Goal: Communication & Community: Answer question/provide support

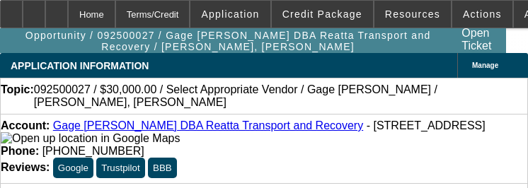
select select "0"
select select "3"
select select "0.1"
select select "4"
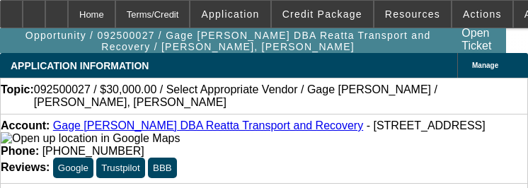
select select "0"
select select "3"
select select "0.1"
select select "4"
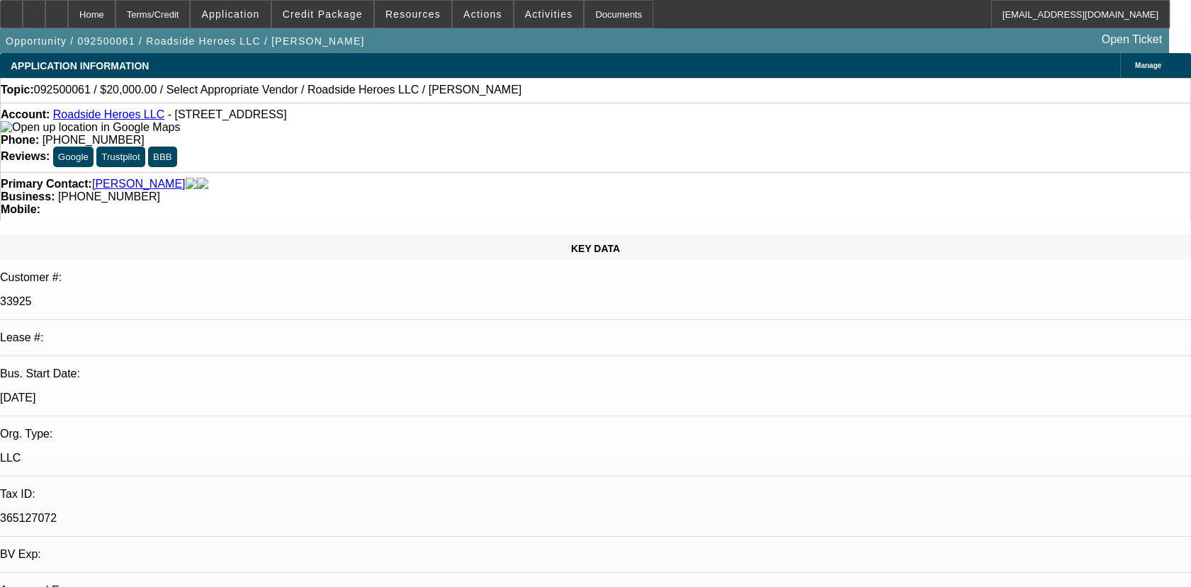
select select "0"
select select "2"
select select "0.1"
select select "1"
select select "2"
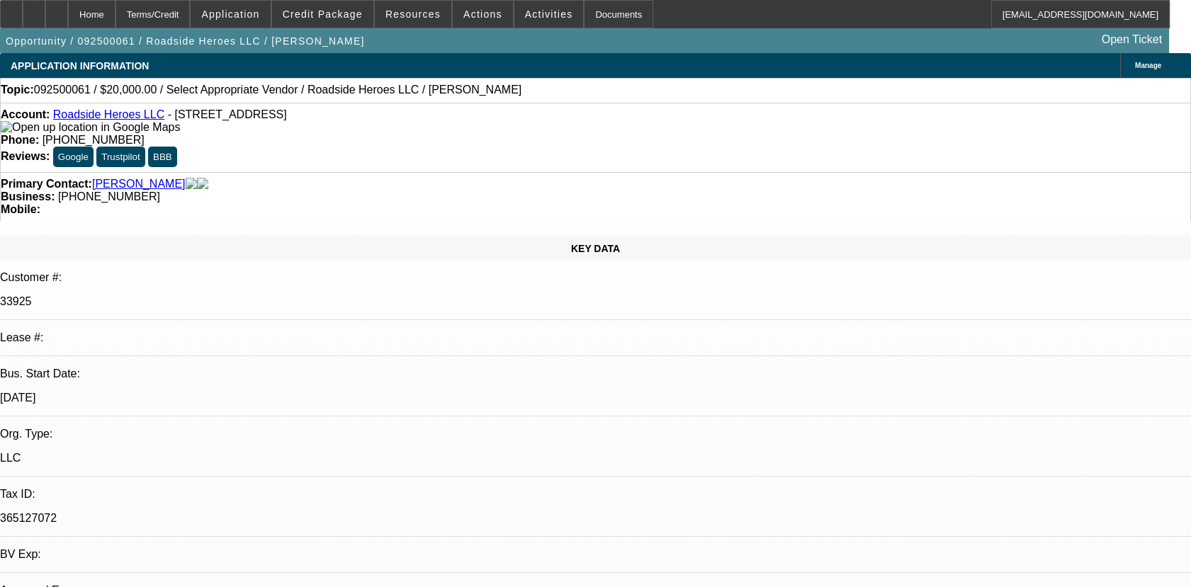
select select "4"
radio input "true"
type textarea "NEW DEAL, 3 PMTS MADE ON TIME, NO COLLECTIONS ISSUES SO FAR, NOT MUCH HISTORY T…"
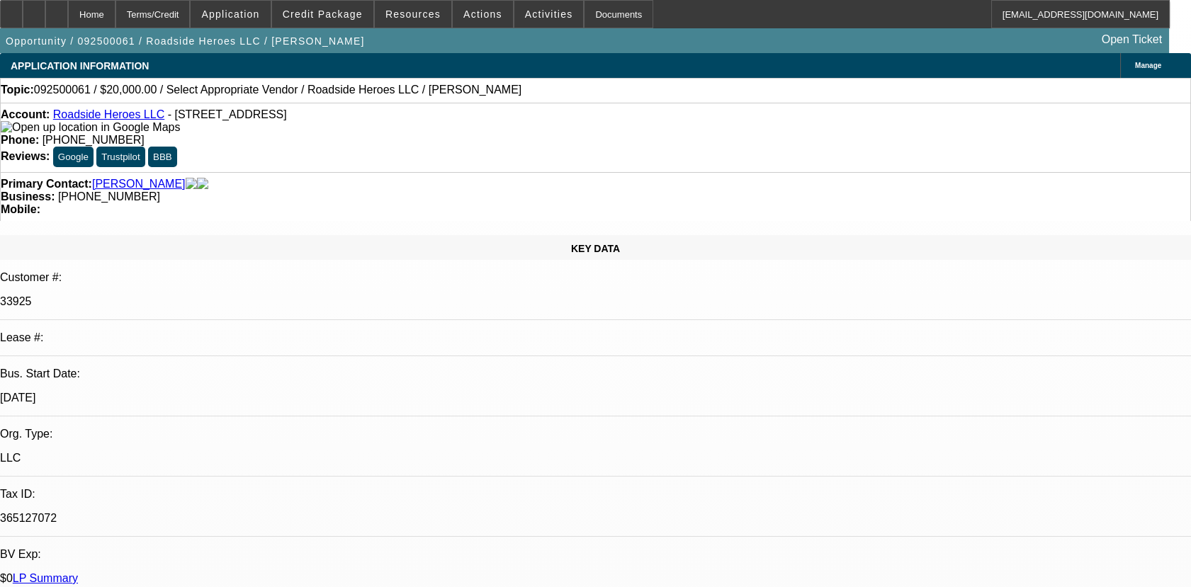
radio input "true"
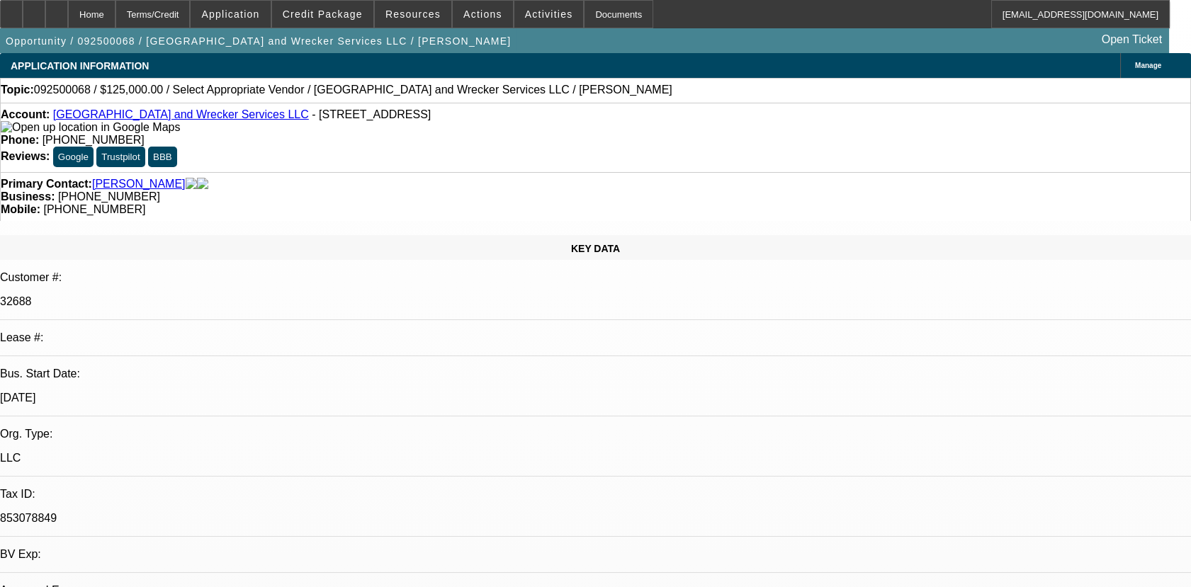
select select "0"
select select "2"
select select "0.1"
select select "1"
select select "2"
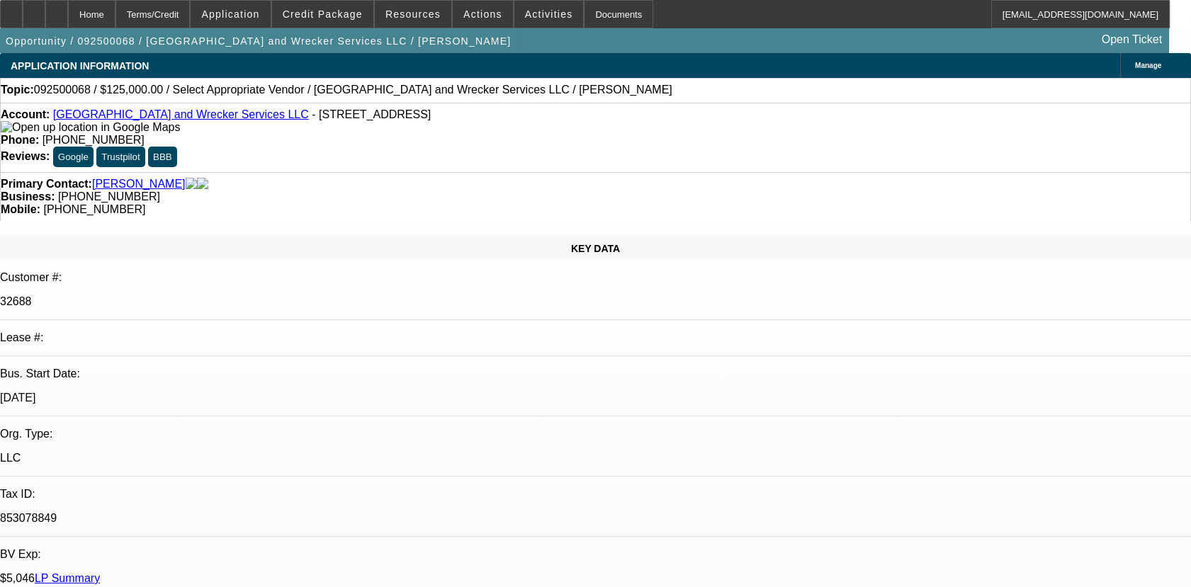
select select "4"
radio input "true"
type textarea "01- ACTIVE SVC DEAL,"
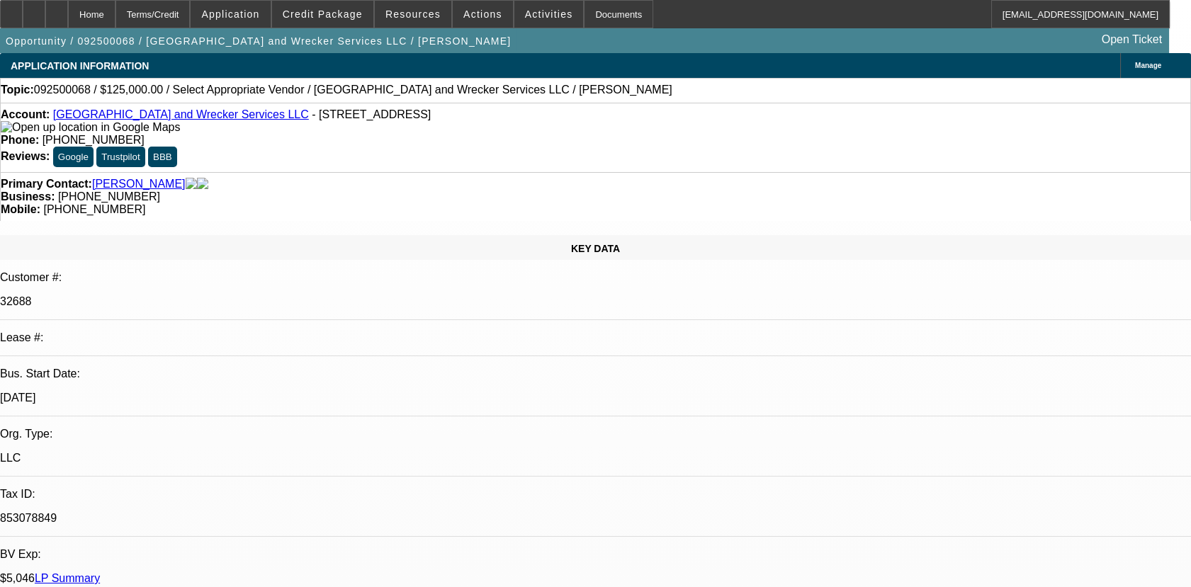
type textarea "01- ACTIVE SVC DEAL, PAYMENTS MADE ON TIME. HE GAVE US HARD TIME WHEN FOLLOWING…"
radio input "true"
